Goal: Navigation & Orientation: Find specific page/section

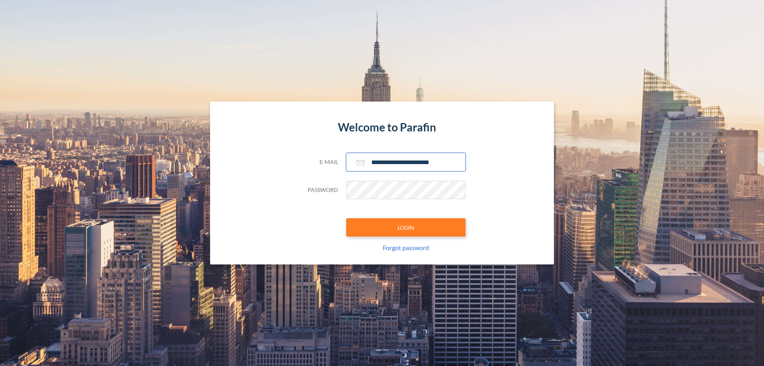
type input "**********"
click at [406, 227] on button "LOGIN" at bounding box center [405, 227] width 119 height 18
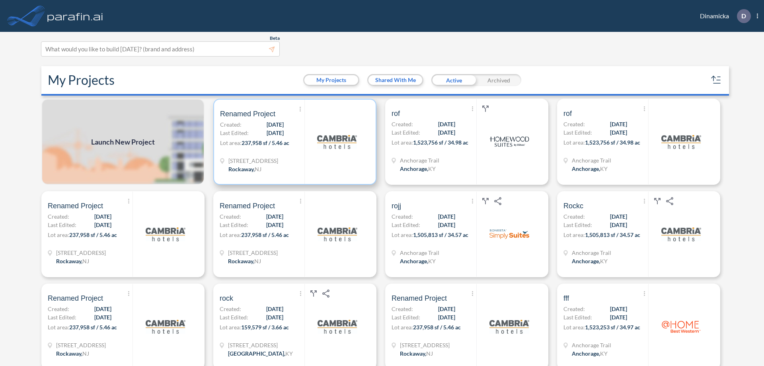
scroll to position [2, 0]
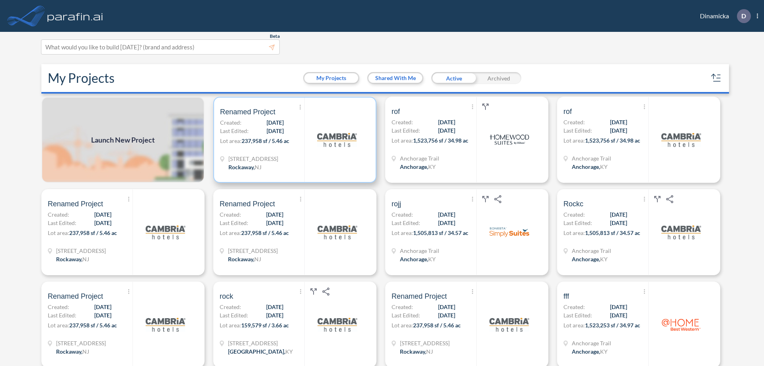
click at [293, 140] on p "Lot area: 237,958 sf / 5.46 ac" at bounding box center [262, 142] width 84 height 12
